Goal: Task Accomplishment & Management: Manage account settings

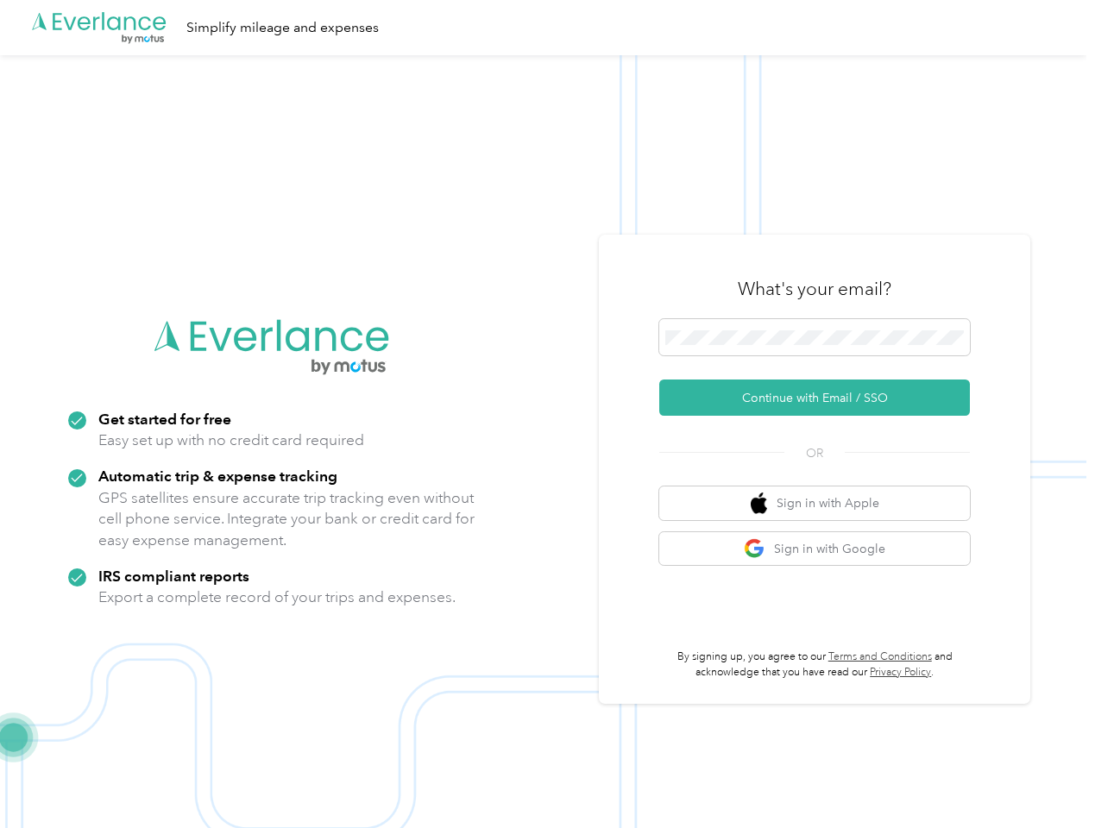
click at [547, 414] on img at bounding box center [543, 469] width 1086 height 828
click at [547, 28] on div ".cls-1 { fill: #00adee; } .cls-2 { fill: #fff; } .cls-3 { fill: #707372; } .cls…" at bounding box center [543, 27] width 1086 height 55
click at [821, 398] on button "Continue with Email / SSO" at bounding box center [814, 398] width 311 height 36
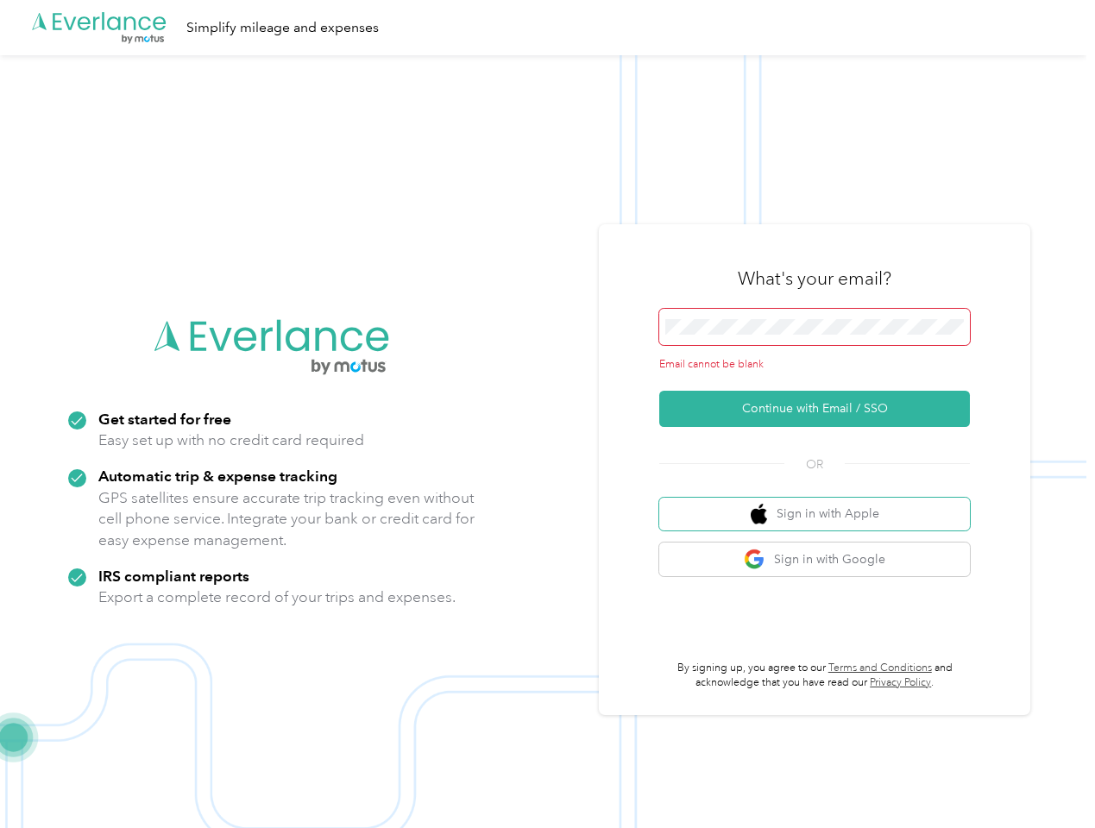
click at [821, 503] on button "Sign in with Apple" at bounding box center [814, 515] width 311 height 34
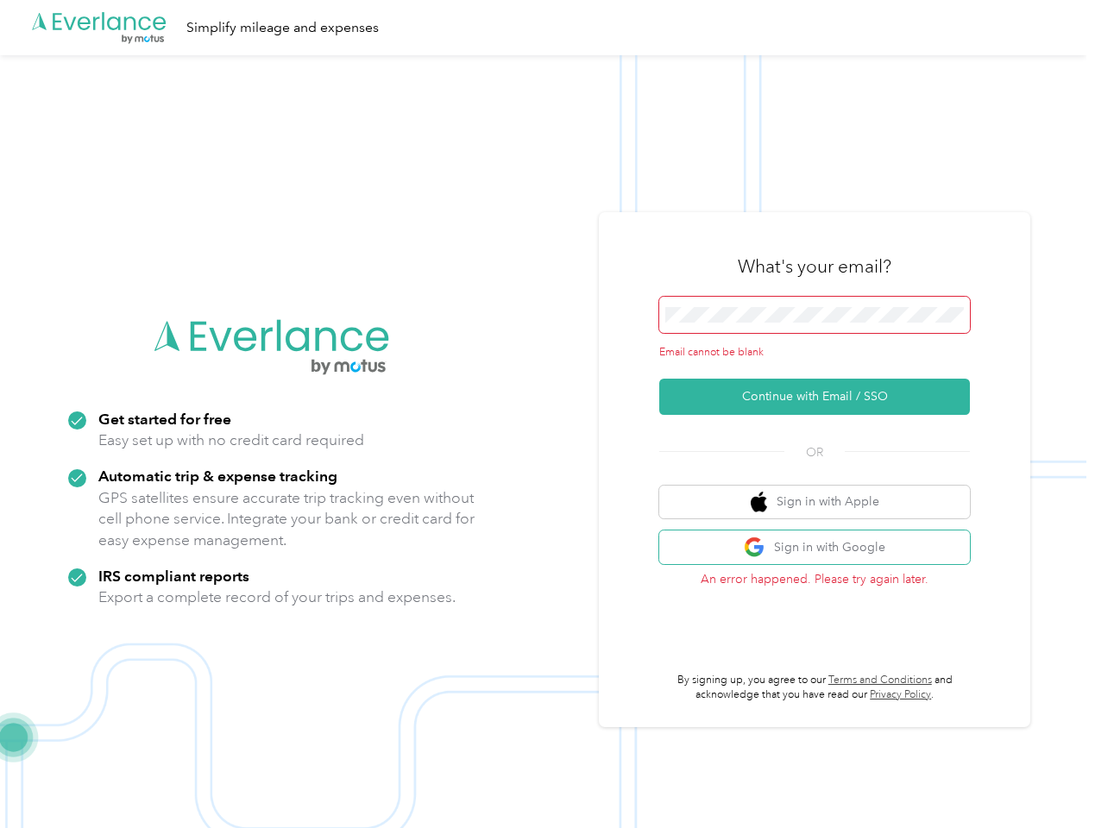
click at [821, 549] on button "Sign in with Google" at bounding box center [814, 548] width 311 height 34
